Goal: Task Accomplishment & Management: Use online tool/utility

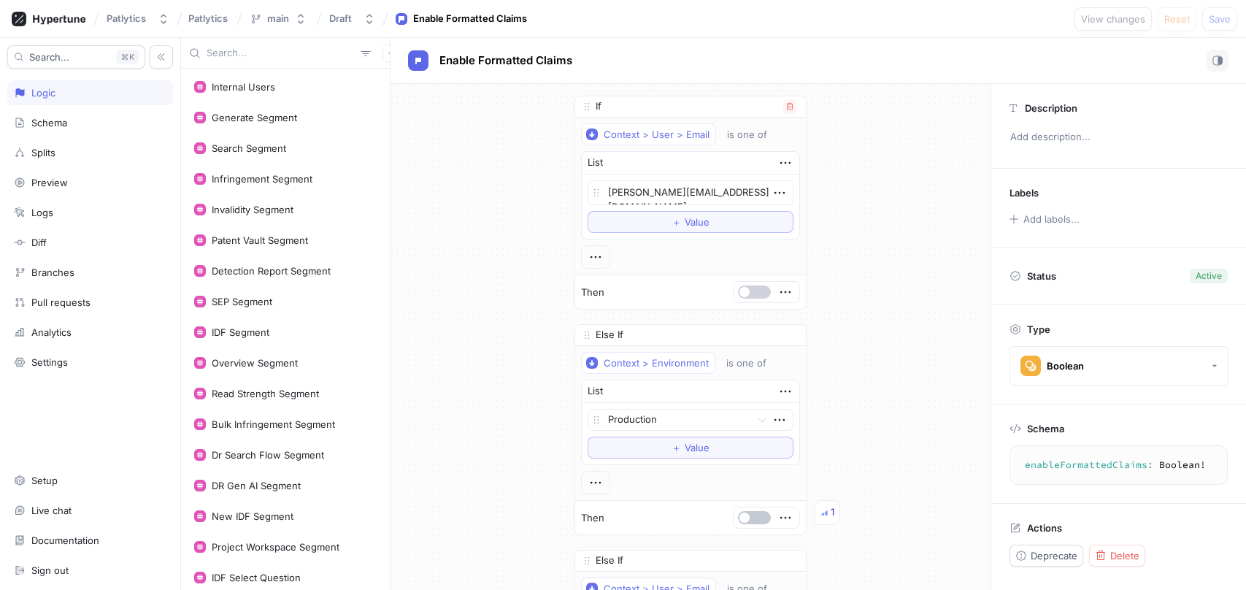
scroll to position [616, 0]
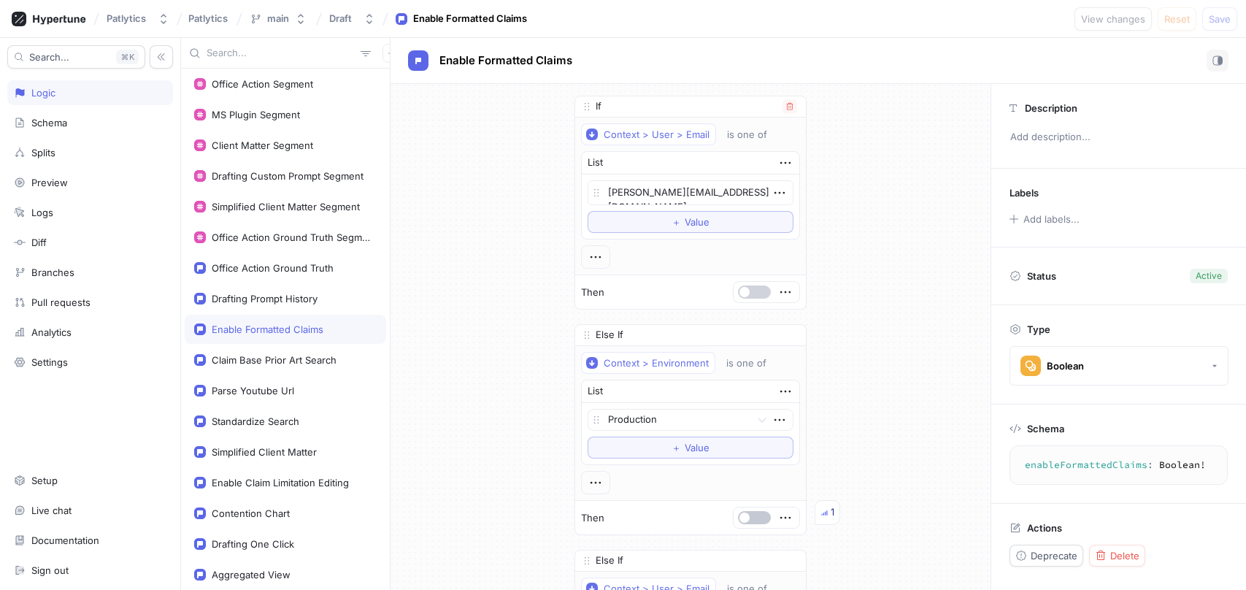
click at [743, 292] on span "button" at bounding box center [744, 292] width 10 height 10
type textarea "x"
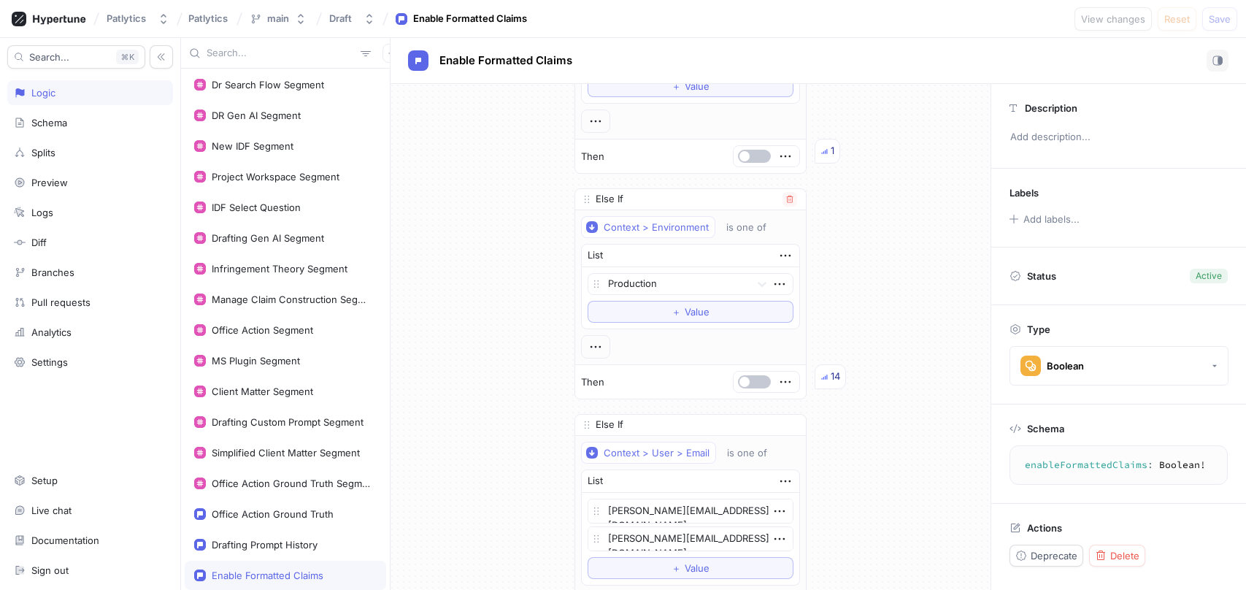
scroll to position [124, 0]
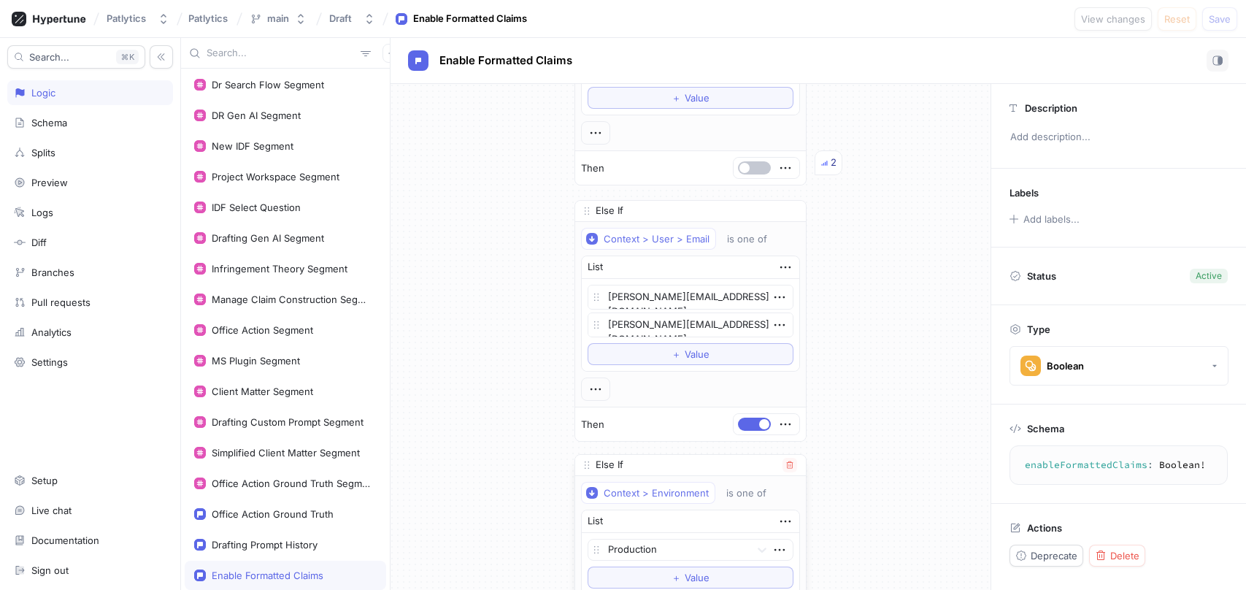
drag, startPoint x: 589, startPoint y: 212, endPoint x: 589, endPoint y: 449, distance: 237.9
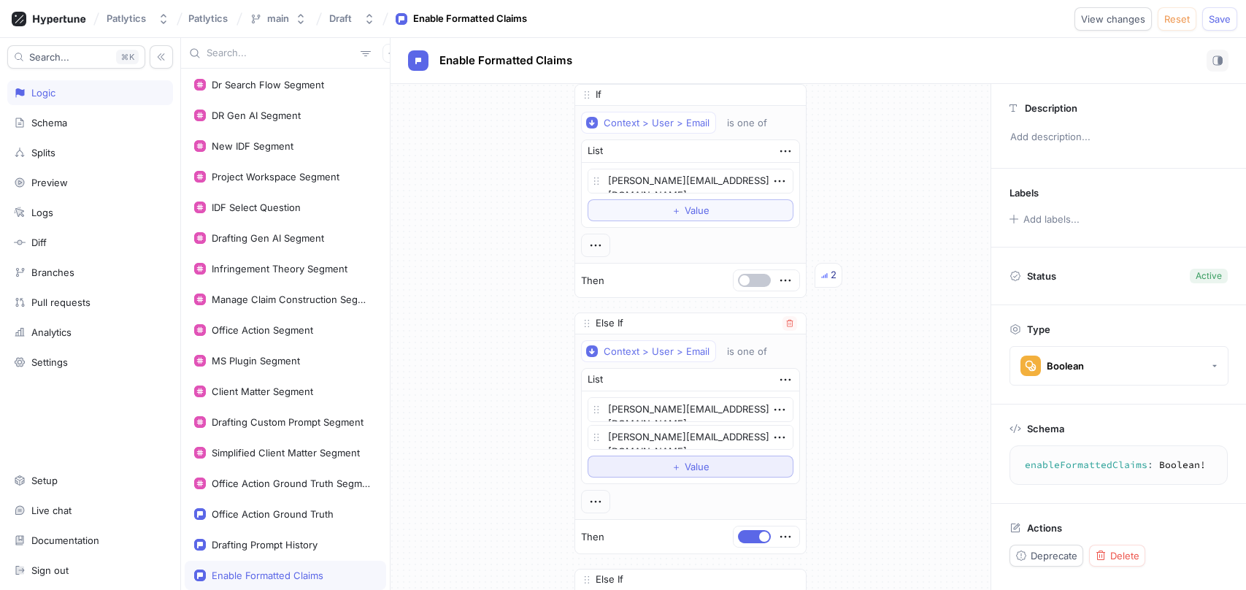
scroll to position [0, 0]
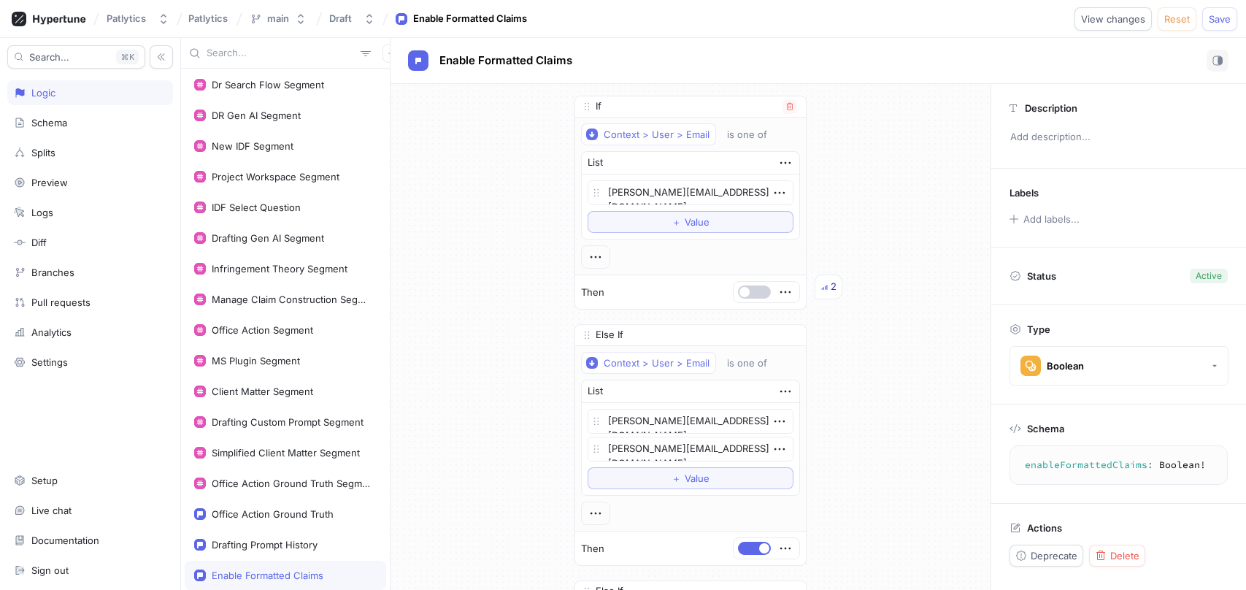
click at [756, 297] on button "button" at bounding box center [754, 291] width 33 height 13
click at [1217, 20] on span "Save" at bounding box center [1219, 19] width 22 height 9
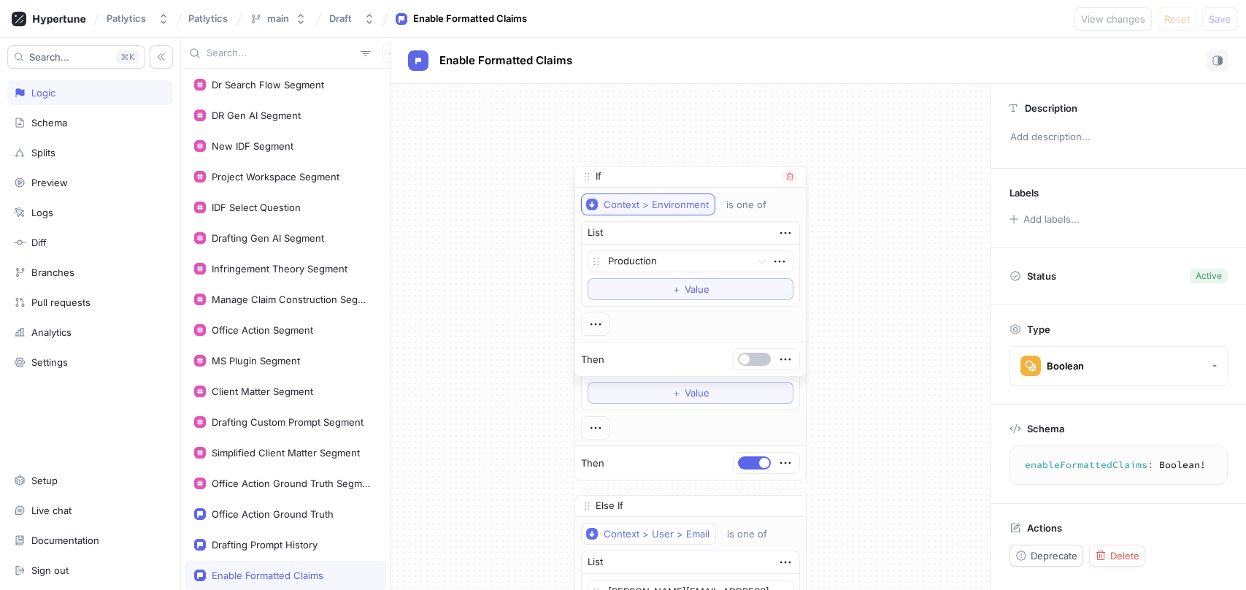
scroll to position [40, 0]
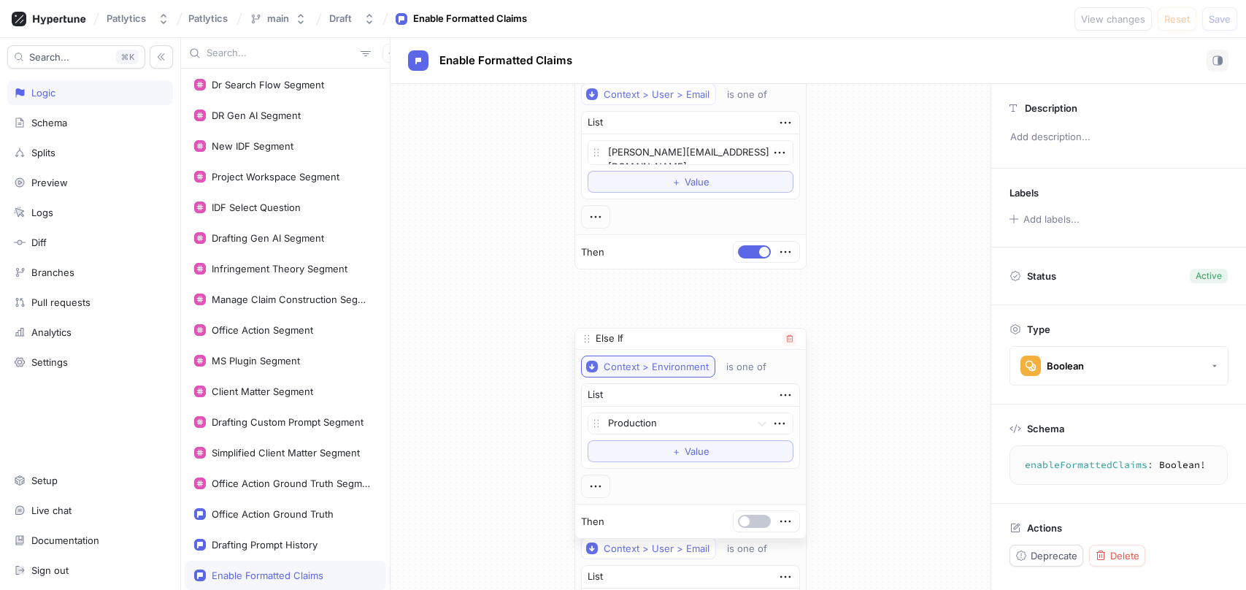
drag, startPoint x: 588, startPoint y: 385, endPoint x: 628, endPoint y: 320, distance: 76.3
click at [629, 328] on div "Else If" at bounding box center [690, 338] width 231 height 21
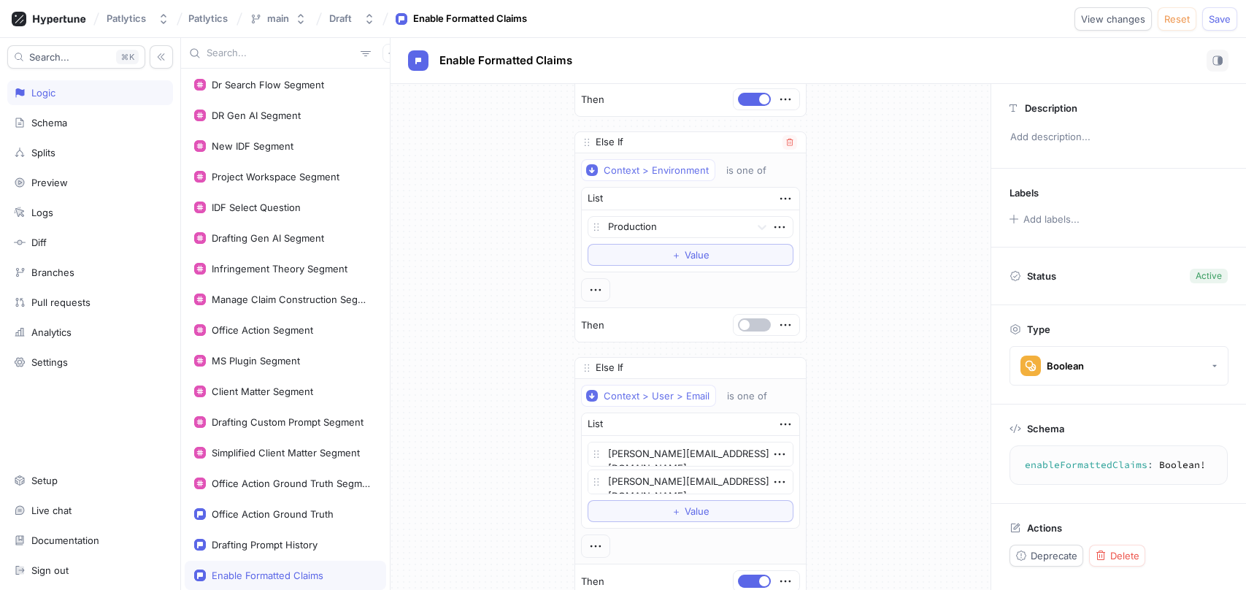
scroll to position [207, 0]
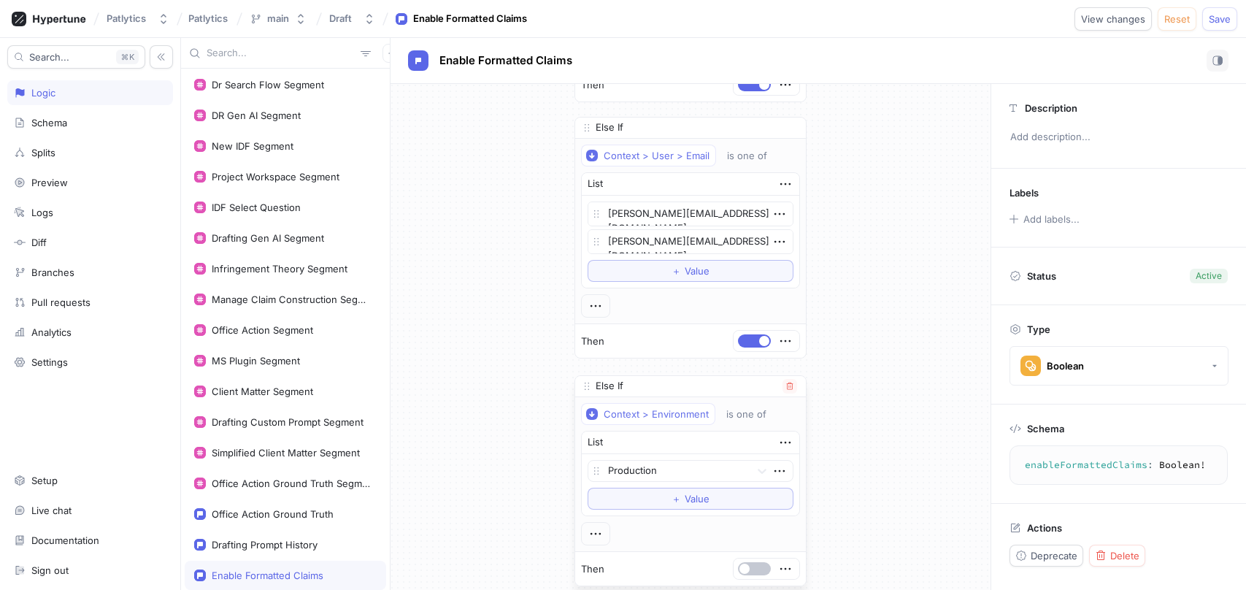
drag, startPoint x: 585, startPoint y: 120, endPoint x: 595, endPoint y: 377, distance: 257.0
type textarea "x"
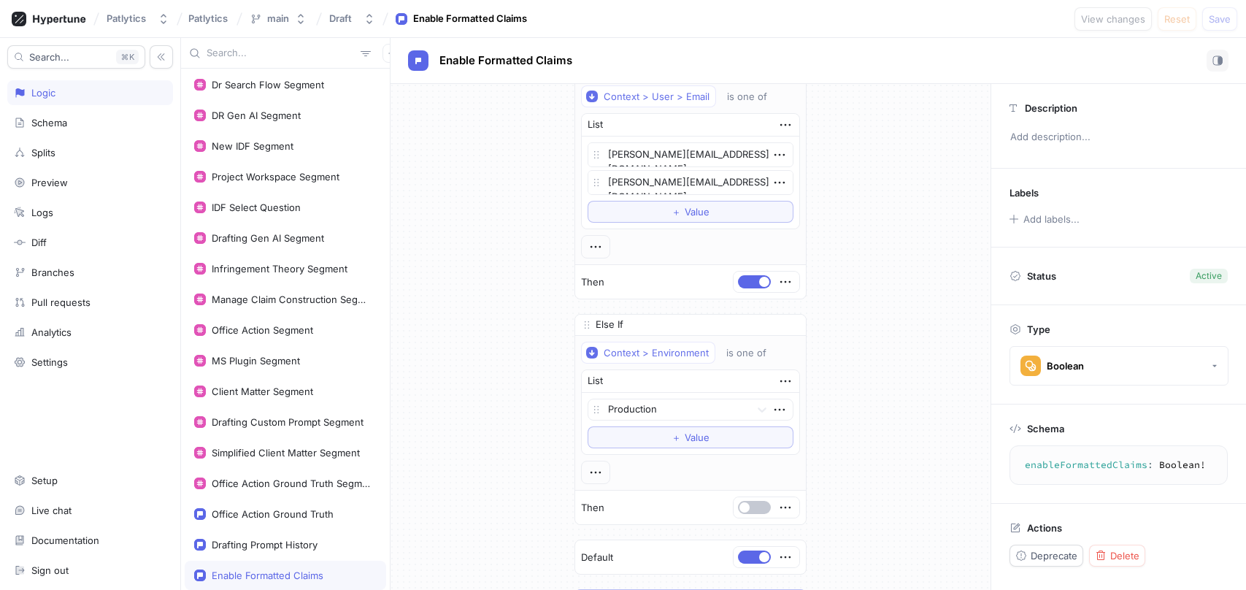
scroll to position [266, 0]
click at [870, 241] on div "If Context > User > Email is one of List sam@patlytics.com To pick up a draggab…" at bounding box center [690, 220] width 600 height 805
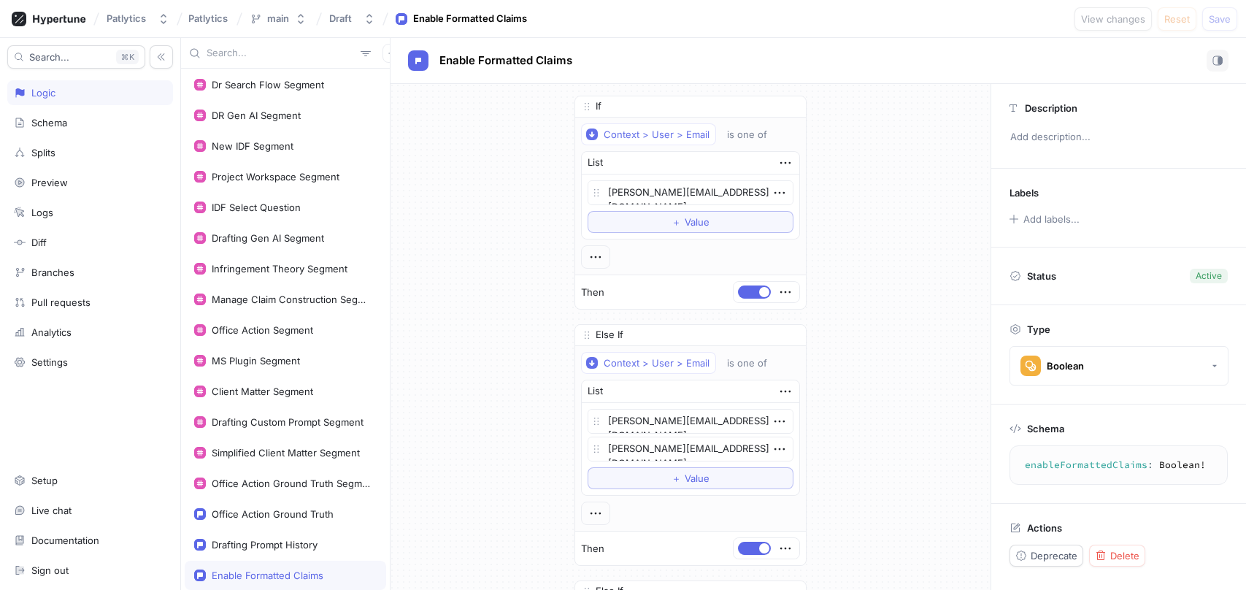
click at [870, 241] on div "If Context > User > Email is one of List sam@patlytics.com To pick up a draggab…" at bounding box center [690, 486] width 600 height 805
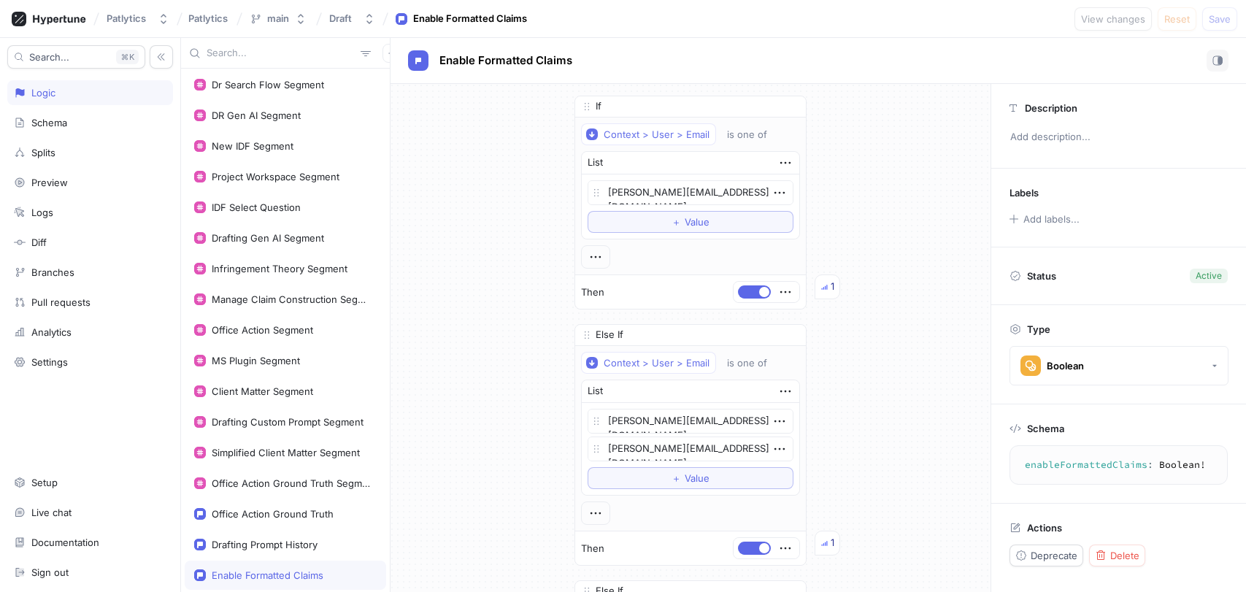
type textarea "x"
